Goal: Task Accomplishment & Management: Manage account settings

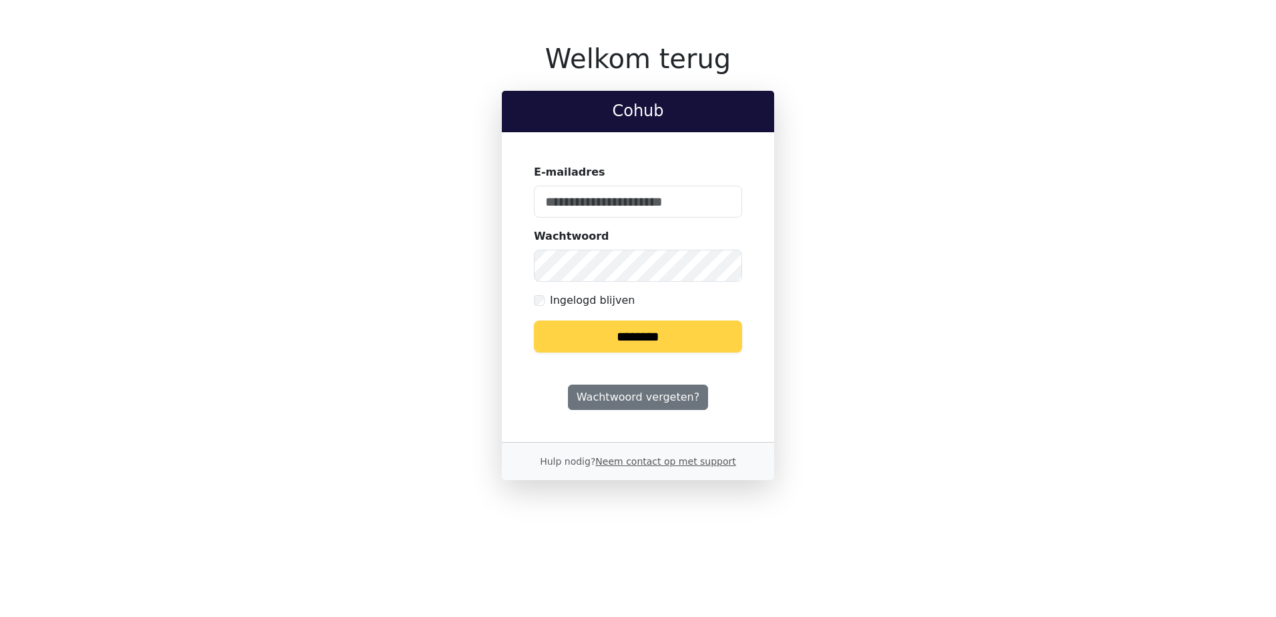
click at [605, 196] on input "E-mailadres" at bounding box center [638, 202] width 208 height 32
type input "**********"
click at [534, 320] on input "********" at bounding box center [638, 336] width 208 height 32
